Goal: Browse casually

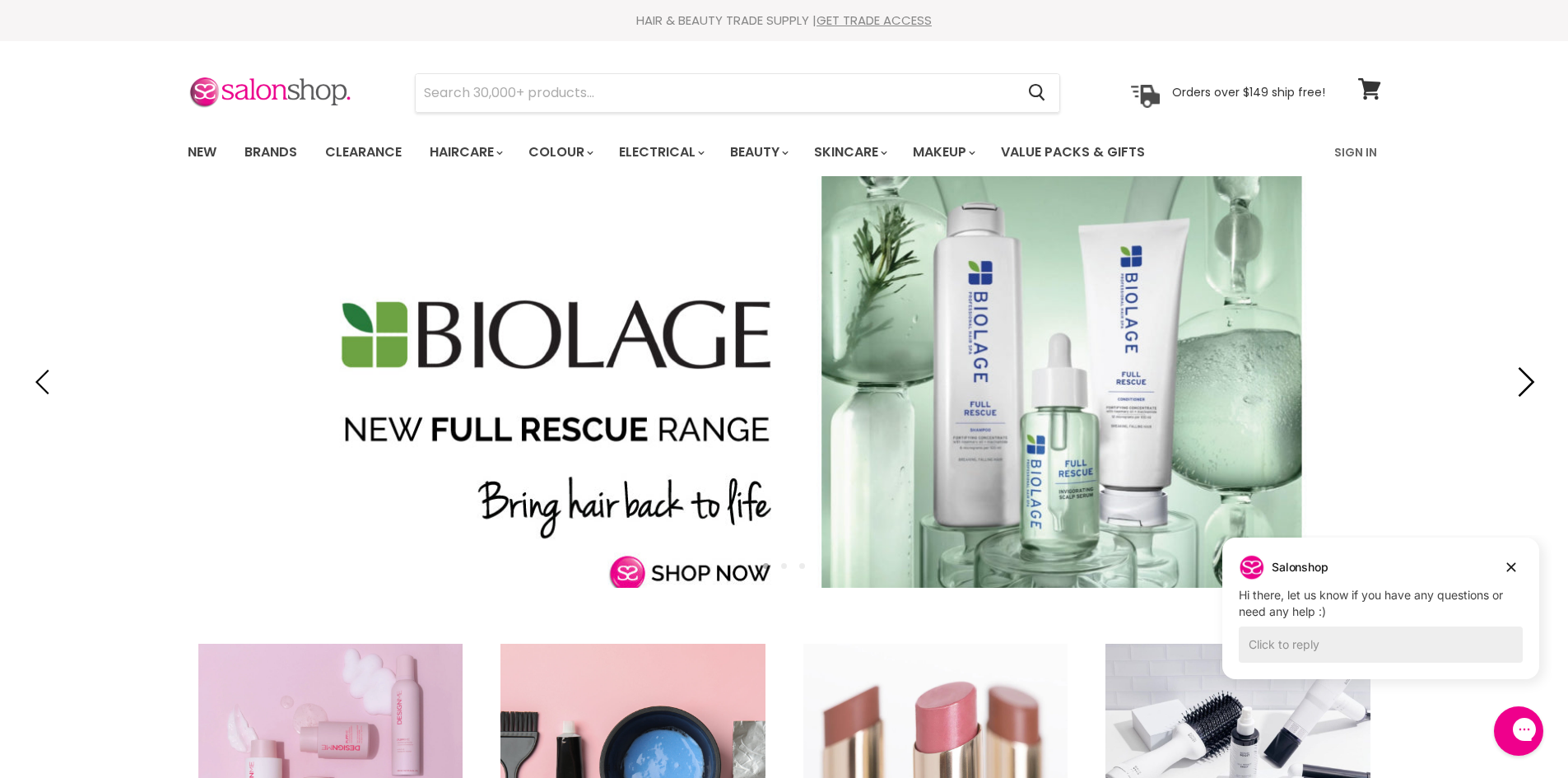
click at [1527, 373] on icon "Next" at bounding box center [1522, 381] width 30 height 30
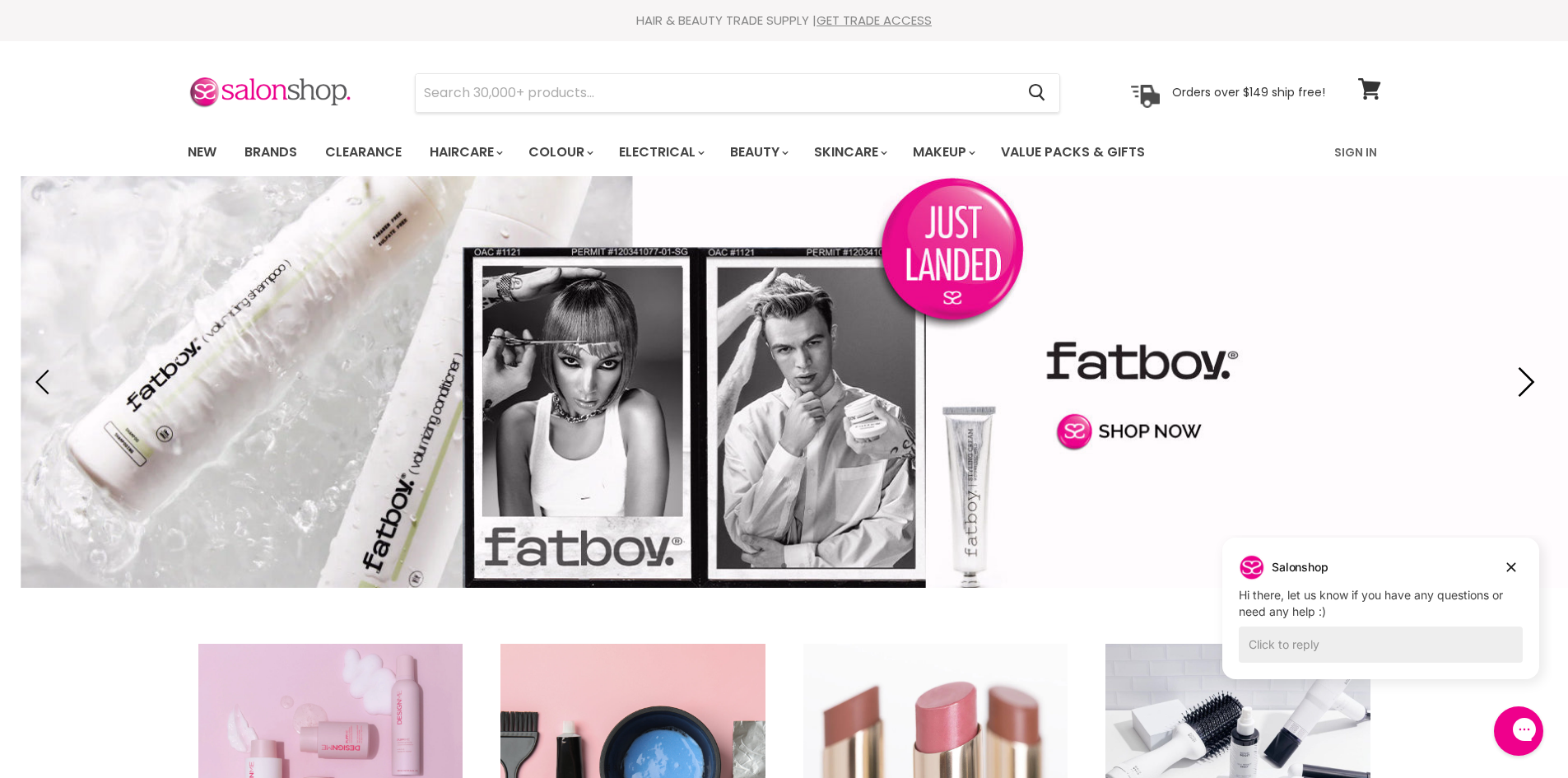
click at [1520, 370] on icon "Next" at bounding box center [1522, 381] width 30 height 30
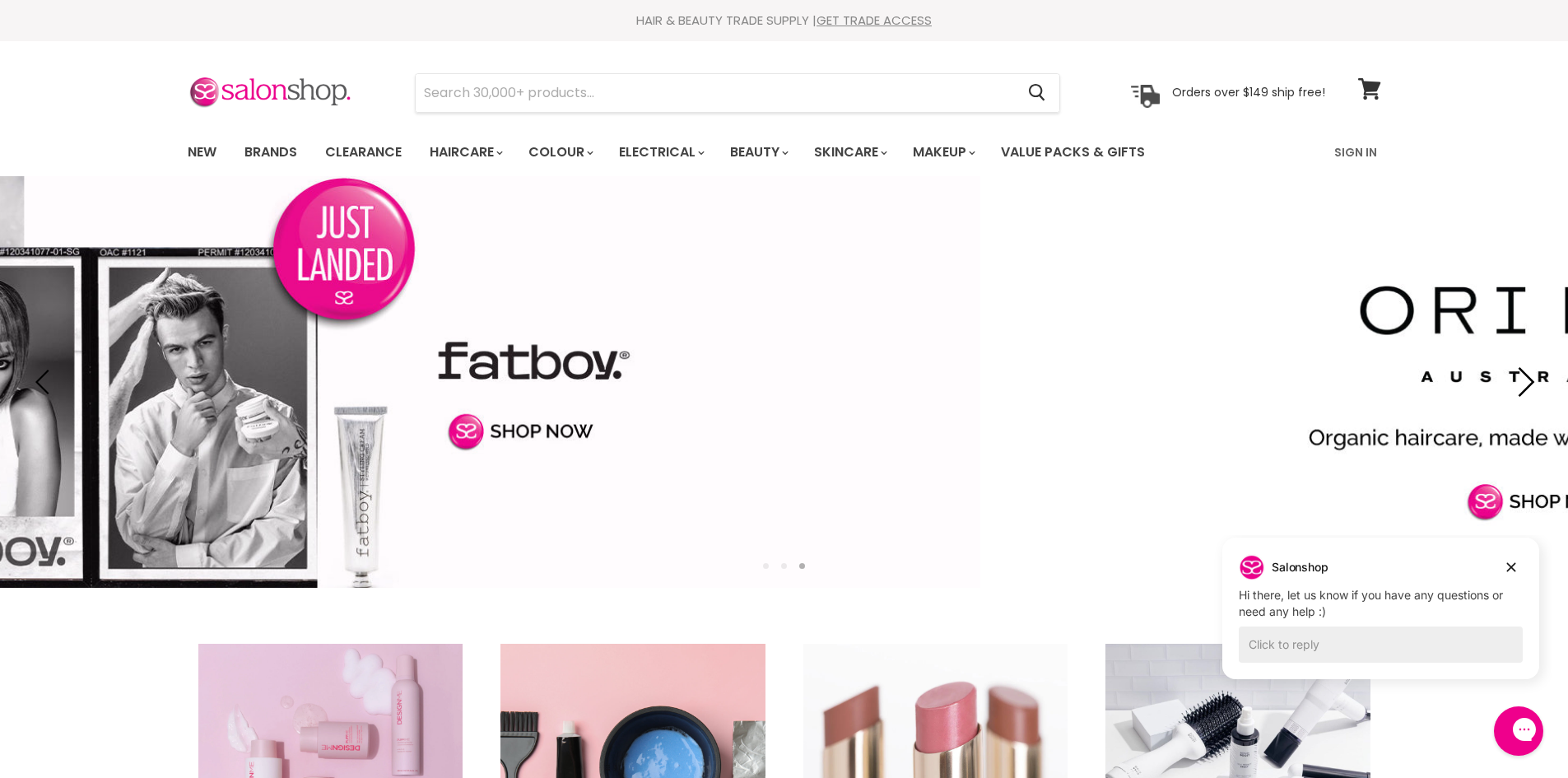
click at [1511, 376] on icon "Next" at bounding box center [1522, 381] width 30 height 30
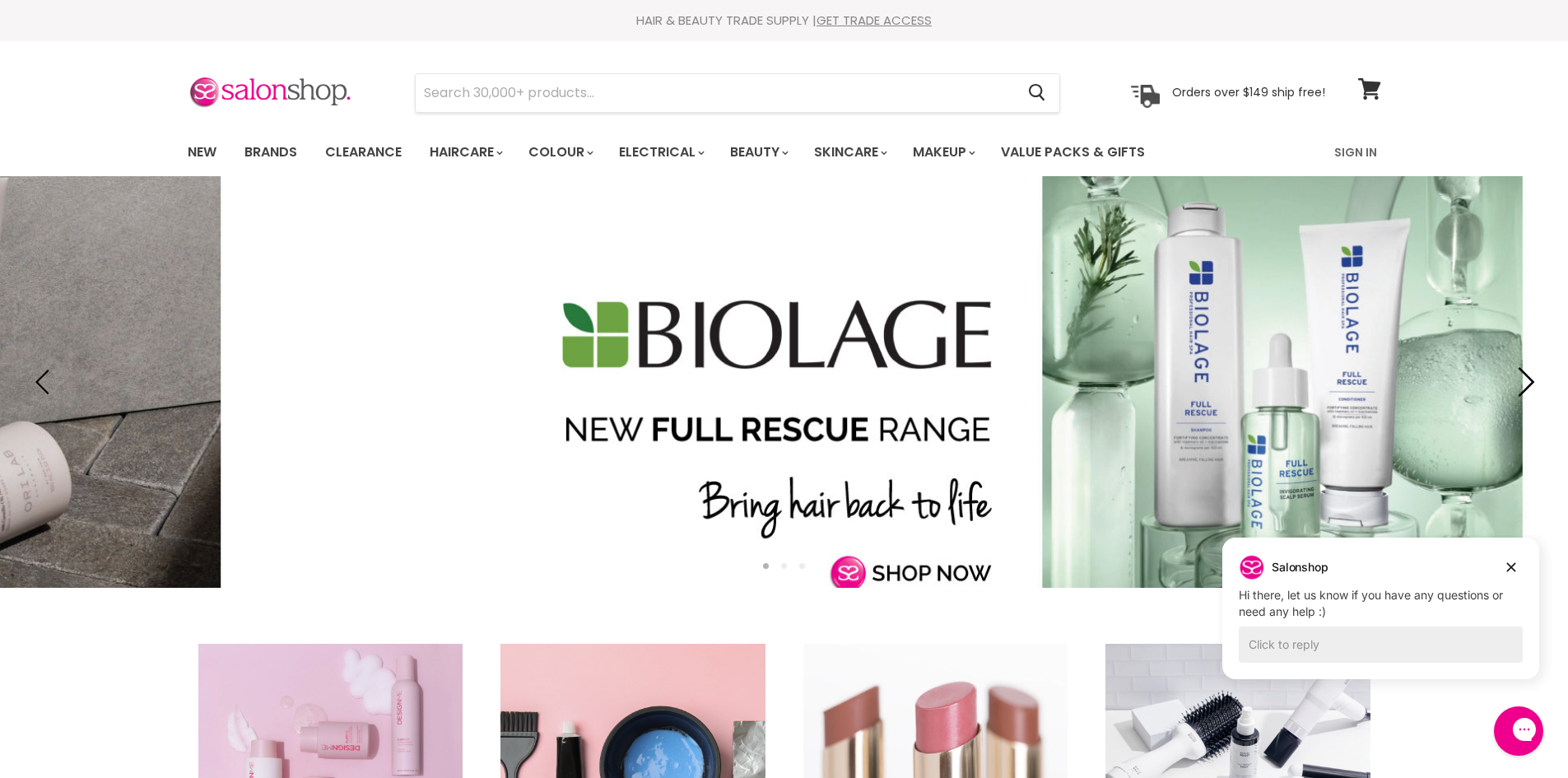
click at [1506, 378] on section "Slide show" at bounding box center [784, 381] width 1568 height 412
